Goal: Task Accomplishment & Management: Complete application form

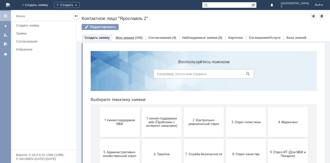
click at [130, 36] on link "Мои заявки" at bounding box center [125, 38] width 19 height 4
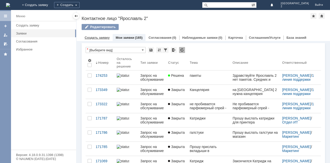
click at [102, 36] on div "Создать заявку" at bounding box center [97, 37] width 31 height 7
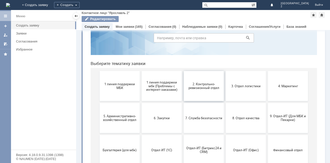
click at [207, 90] on button "2. Контрольно-ревизионный отдел" at bounding box center [204, 86] width 40 height 30
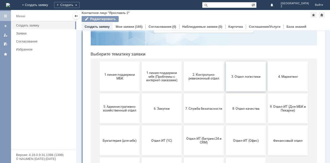
drag, startPoint x: 252, startPoint y: 78, endPoint x: 337, endPoint y: 80, distance: 84.6
click at [252, 78] on span "3. Отдел логистики" at bounding box center [245, 77] width 37 height 4
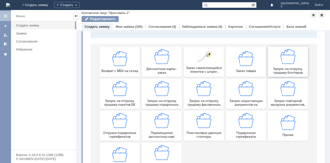
click at [284, 61] on img at bounding box center [287, 56] width 15 height 15
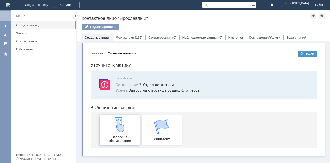
click at [114, 126] on img at bounding box center [119, 124] width 15 height 15
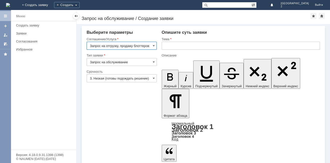
click at [189, 48] on input "text" at bounding box center [241, 46] width 158 height 8
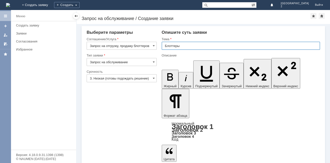
type input "Блоттеры"
click at [146, 46] on input "Запрос на отгрузку, продажу блоттеров" at bounding box center [122, 46] width 70 height 8
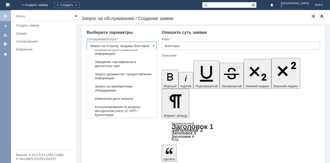
scroll to position [806, 0]
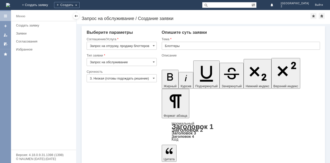
type input "Запрос на отгрузку, продажу блоттеров"
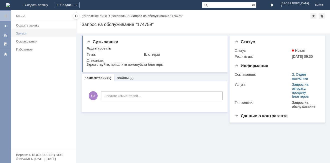
click at [26, 34] on div "Заявки" at bounding box center [44, 34] width 57 height 4
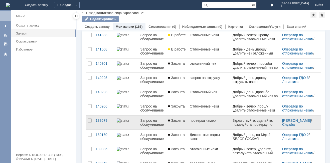
click at [259, 122] on span "Здравствуйте, сделайте, пожалуйста проверку по видеокамерам, возможна была сове…" at bounding box center [254, 151] width 45 height 64
click at [214, 120] on div "проверка камер" at bounding box center [209, 121] width 39 height 4
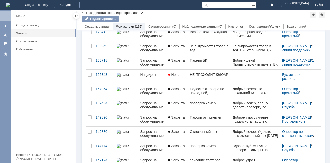
click at [192, 146] on div "проверка камер" at bounding box center [209, 146] width 39 height 4
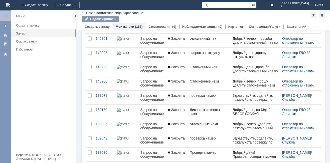
click at [212, 116] on link "Дисконтные карты - заказ" at bounding box center [209, 112] width 43 height 14
